Goal: Task Accomplishment & Management: Use online tool/utility

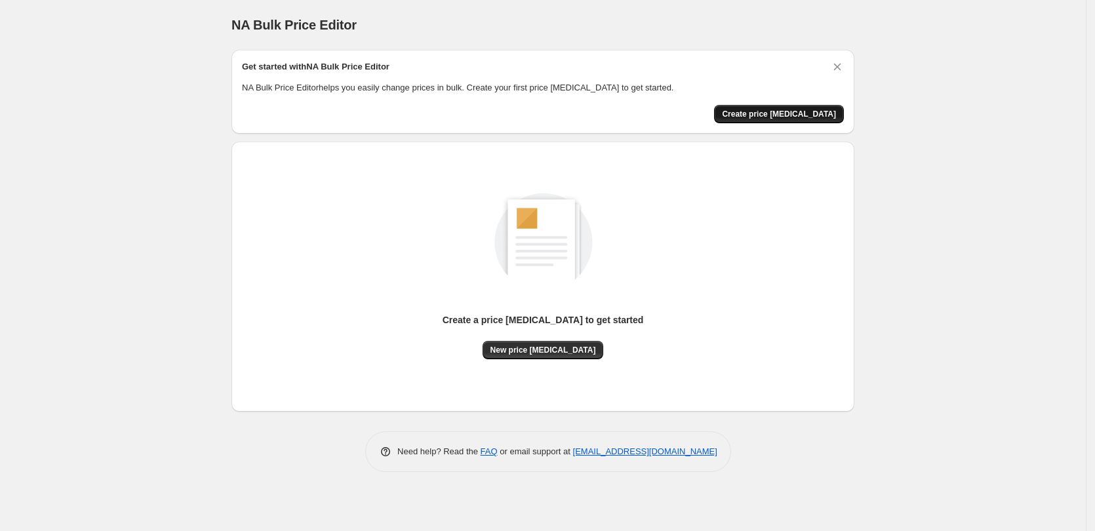
click at [784, 111] on span "Create price [MEDICAL_DATA]" at bounding box center [779, 114] width 114 height 10
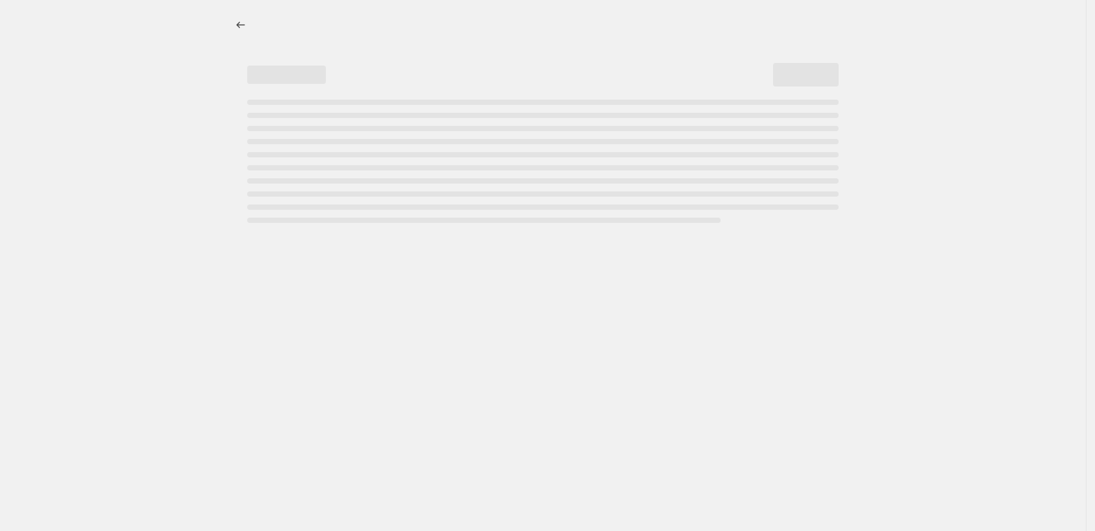
select select "percentage"
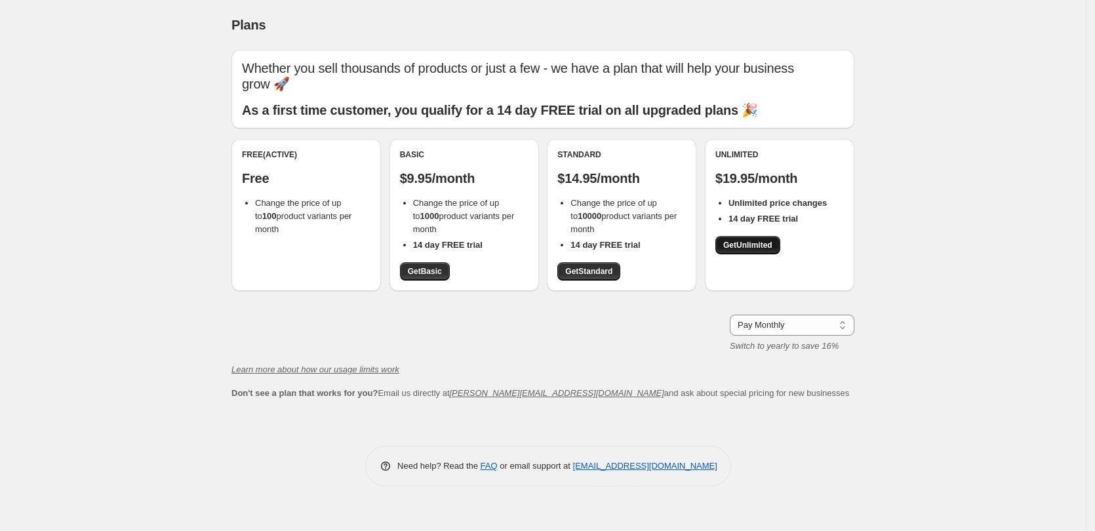
click at [763, 239] on link "Get Unlimited" at bounding box center [747, 245] width 65 height 18
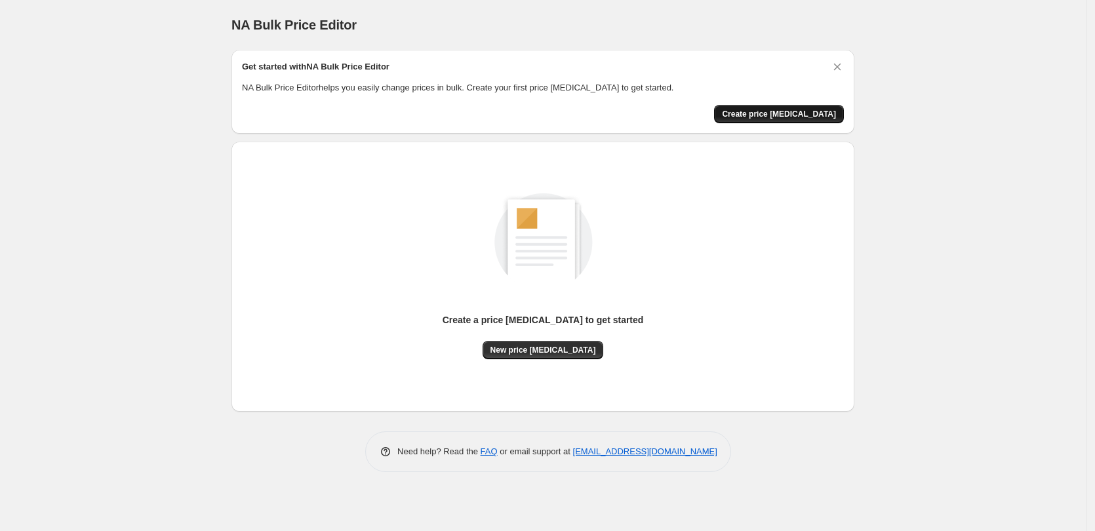
click at [761, 110] on span "Create price [MEDICAL_DATA]" at bounding box center [779, 114] width 114 height 10
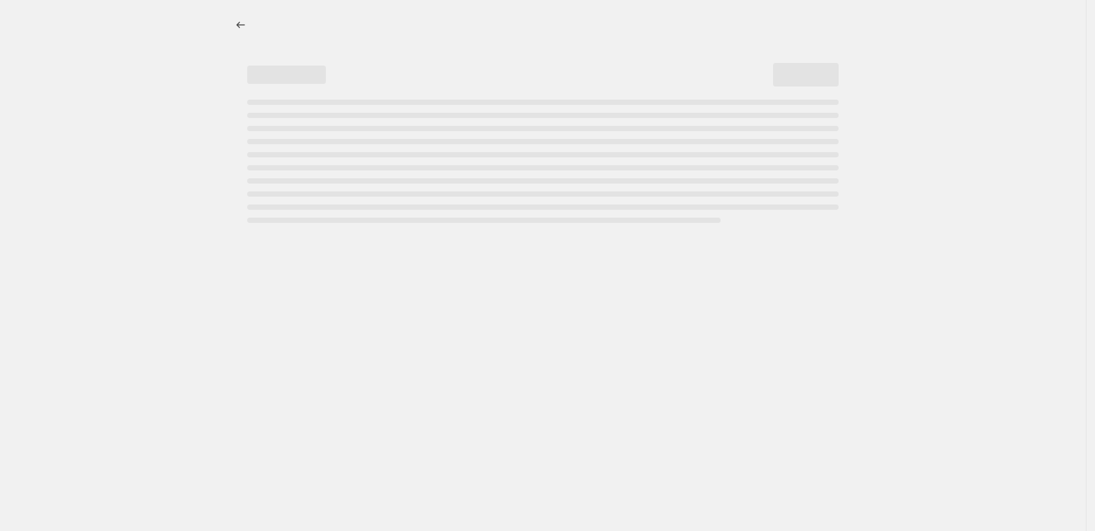
select select "percentage"
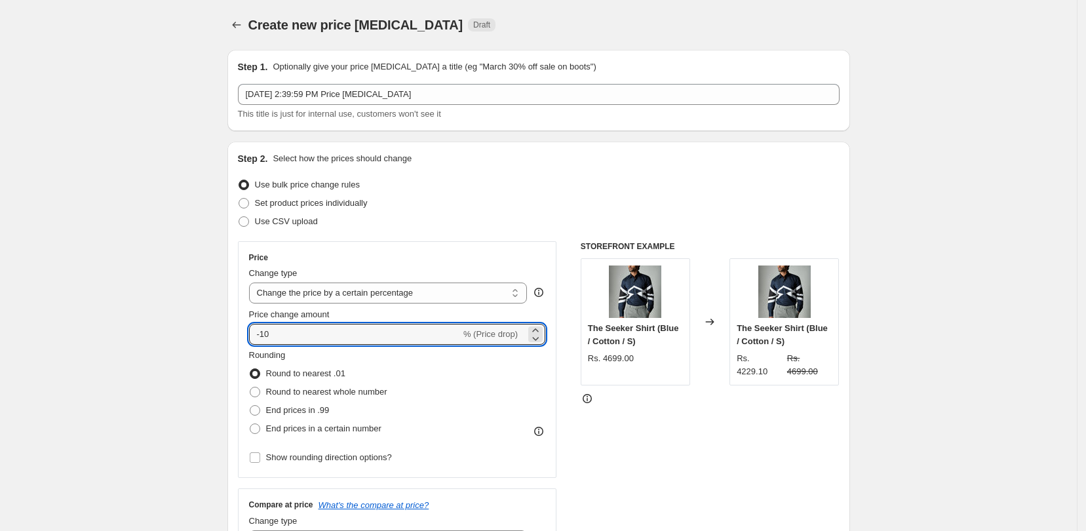
drag, startPoint x: 348, startPoint y: 334, endPoint x: 238, endPoint y: 332, distance: 110.2
click at [238, 332] on div "Step 2. Select how the prices should change Use bulk price change rules Set pro…" at bounding box center [539, 372] width 623 height 460
type input "20"
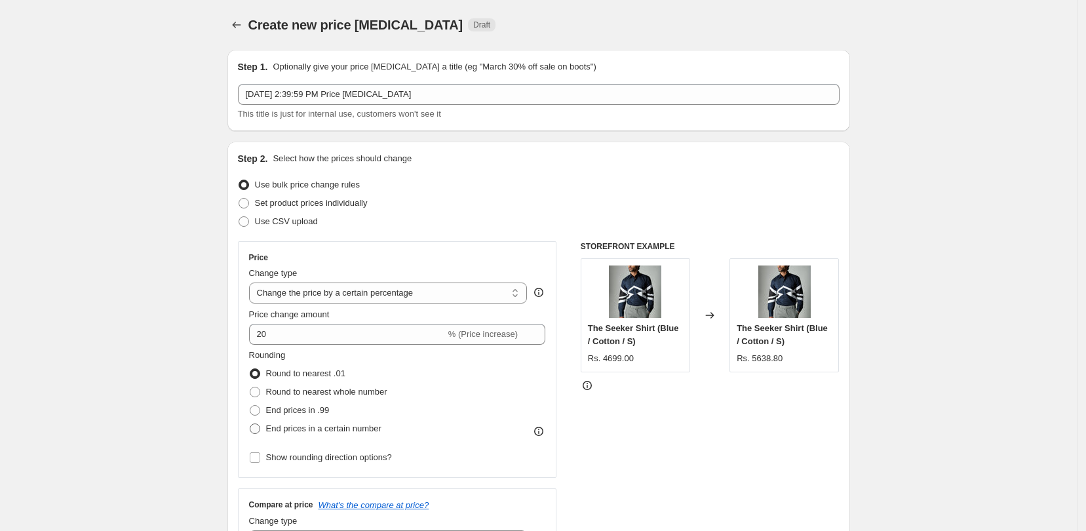
click at [260, 426] on span at bounding box center [255, 429] width 10 height 10
click at [250, 424] on input "End prices in a certain number" at bounding box center [250, 424] width 1 height 1
radio input "true"
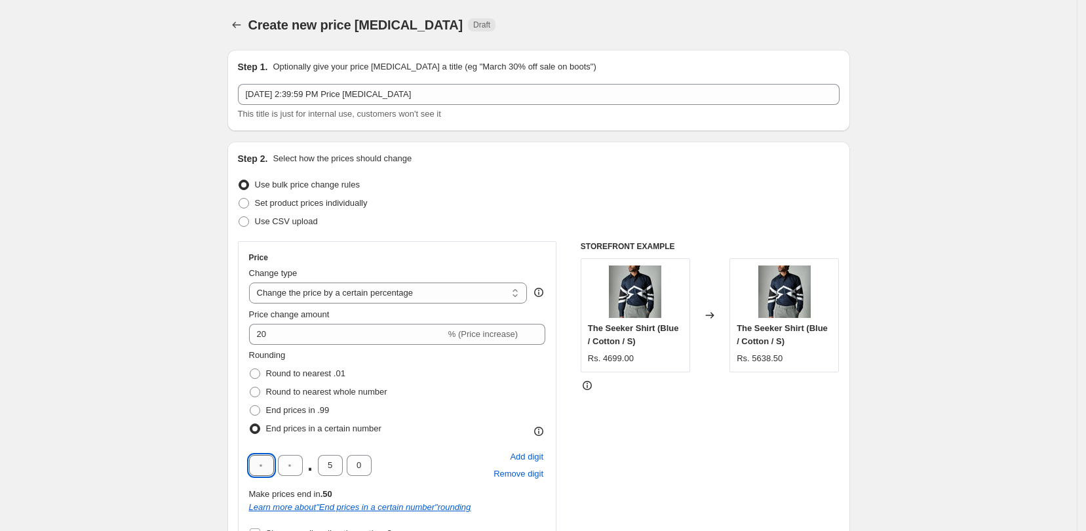
click at [266, 466] on input "text" at bounding box center [261, 465] width 25 height 21
type input "9"
type input "0"
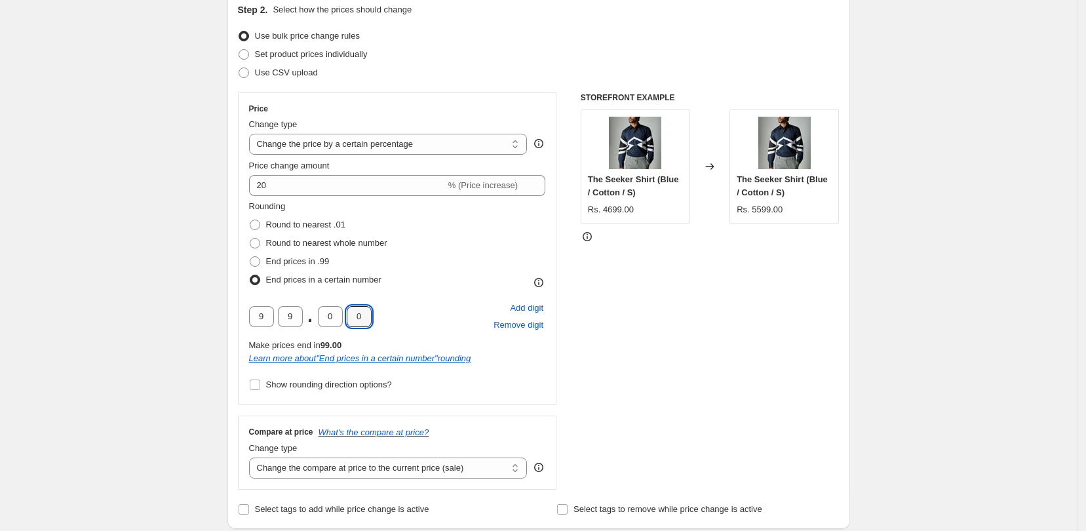
scroll to position [164, 0]
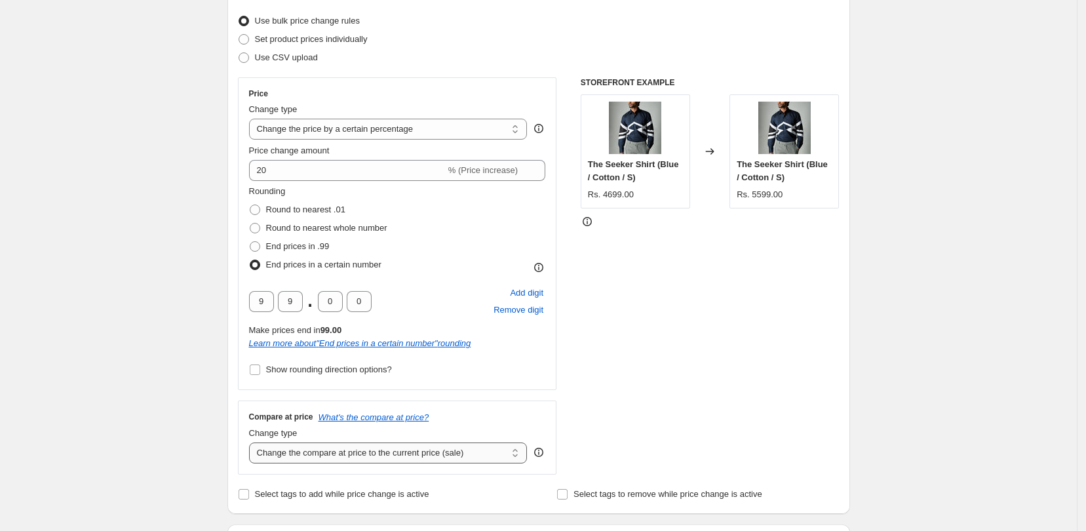
click at [509, 455] on select "Change the compare at price to the current price (sale) Change the compare at p…" at bounding box center [388, 453] width 279 height 21
select select "no_change"
click at [253, 443] on select "Change the compare at price to the current price (sale) Change the compare at p…" at bounding box center [388, 453] width 279 height 21
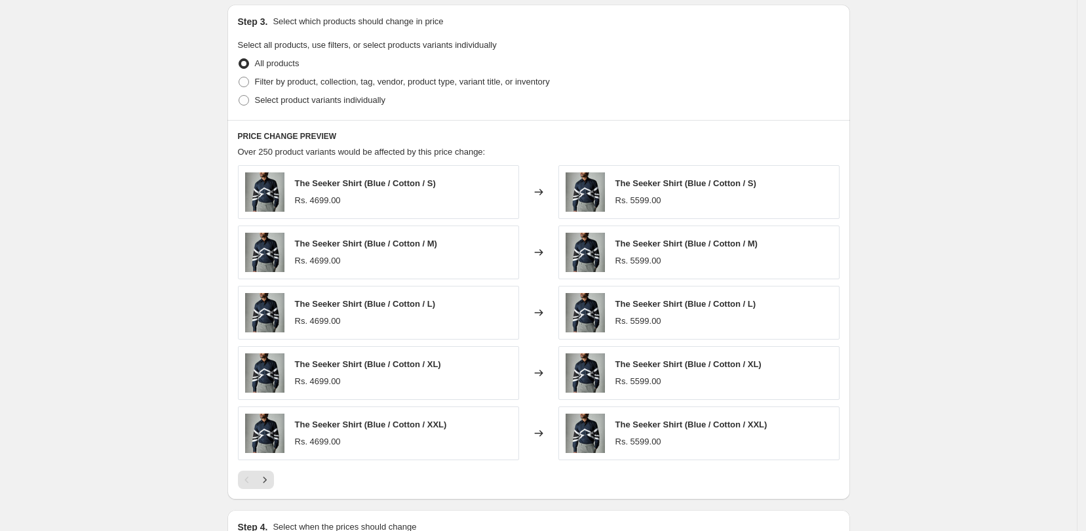
scroll to position [856, 0]
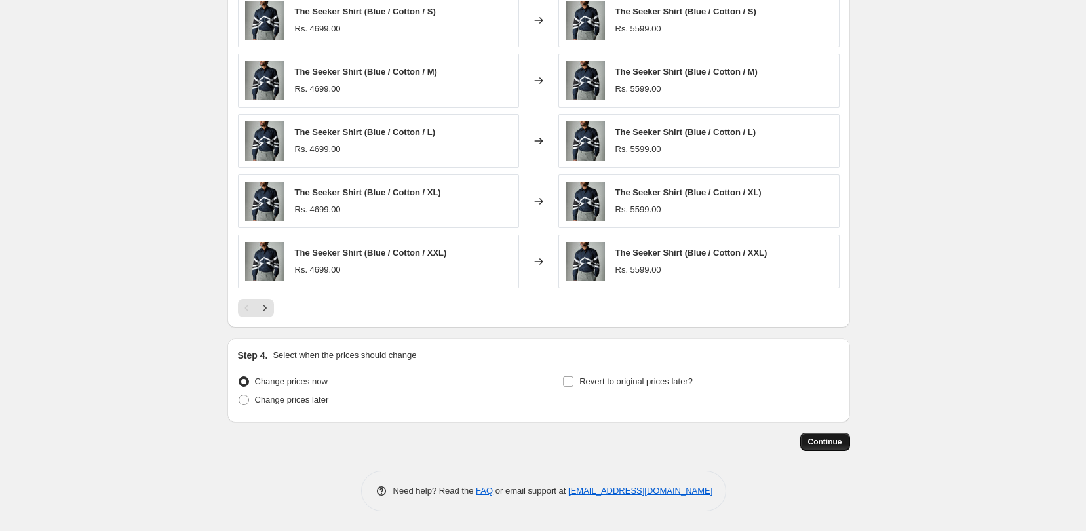
click at [837, 445] on span "Continue" at bounding box center [825, 442] width 34 height 10
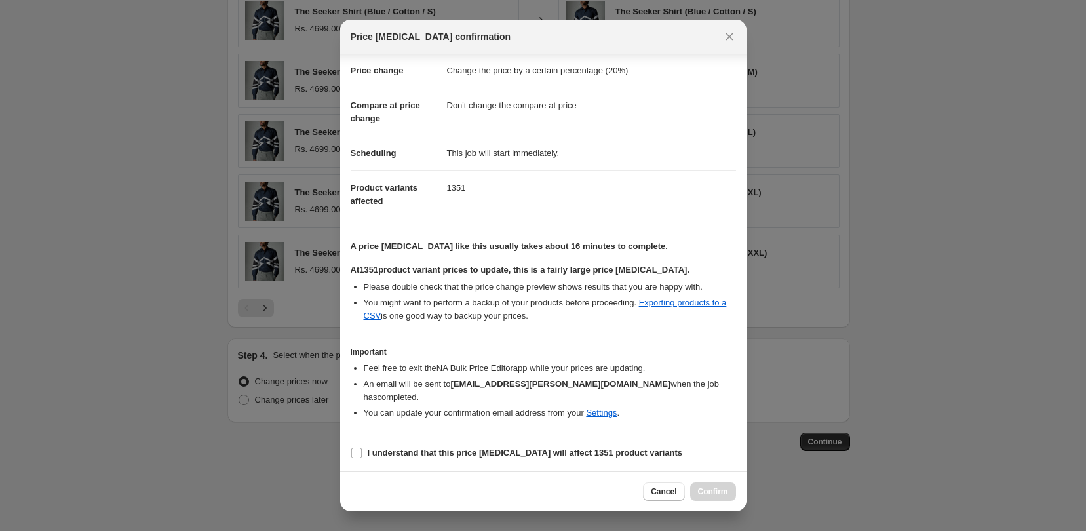
scroll to position [26, 0]
click at [355, 455] on input "I understand that this price change job will affect 1351 product variants" at bounding box center [356, 452] width 10 height 10
checkbox input "true"
click at [723, 492] on span "Confirm" at bounding box center [713, 492] width 30 height 10
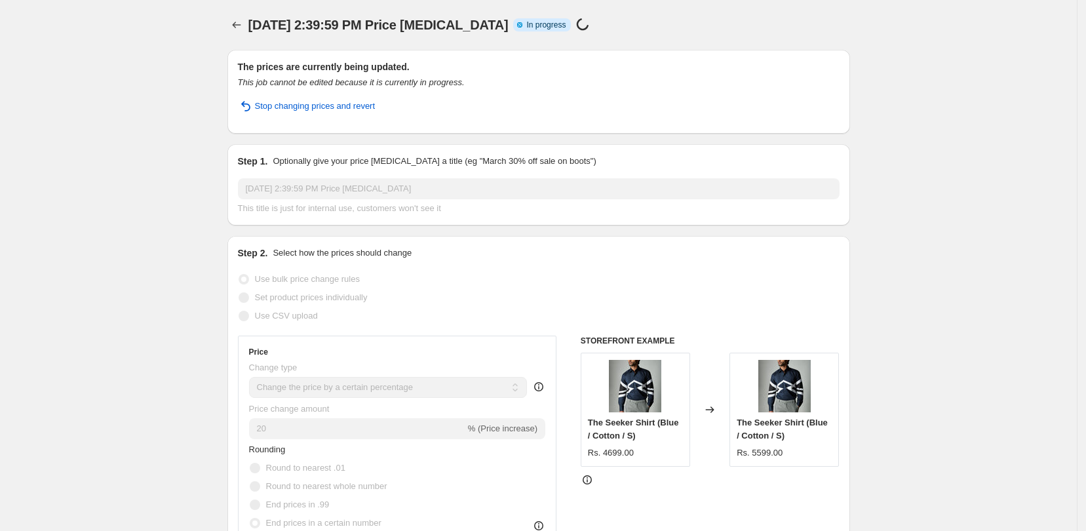
scroll to position [246, 0]
